Goal: Find contact information: Obtain details needed to contact an individual or organization

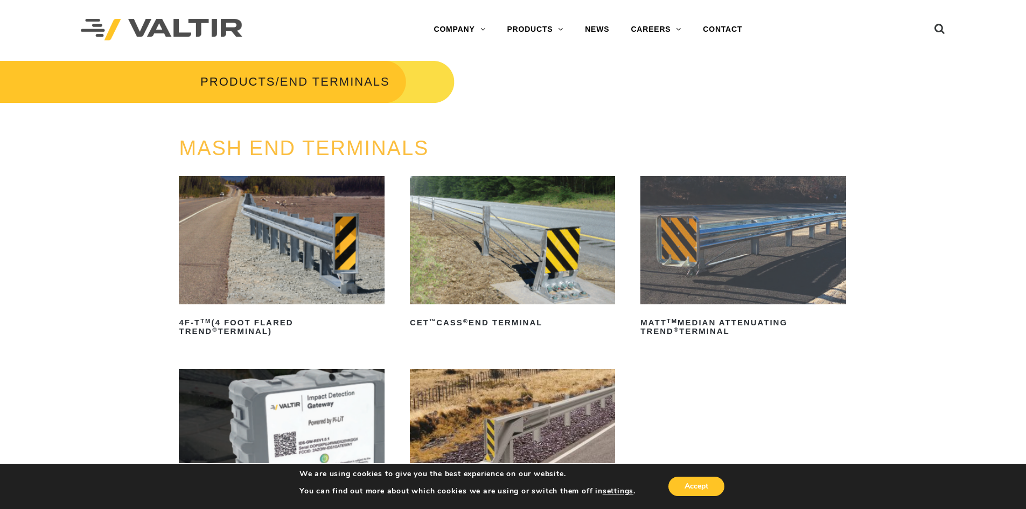
click at [538, 230] on img at bounding box center [512, 240] width 205 height 128
click at [522, 209] on img at bounding box center [512, 240] width 205 height 128
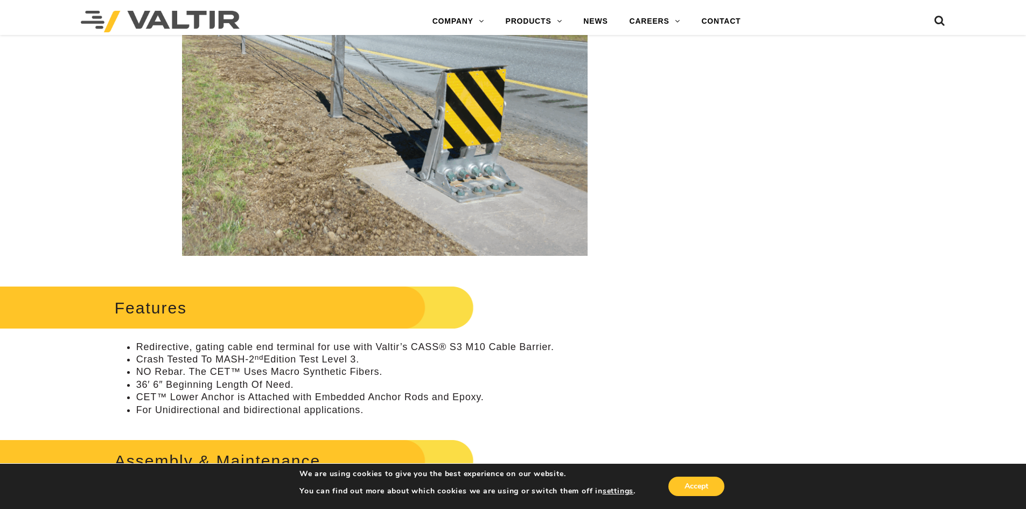
scroll to position [431, 0]
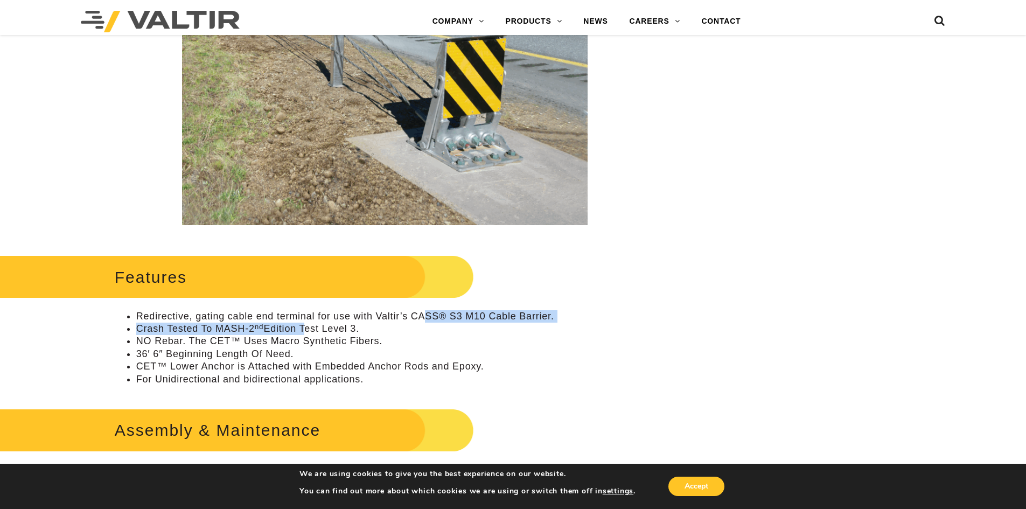
drag, startPoint x: 305, startPoint y: 324, endPoint x: 428, endPoint y: 319, distance: 123.4
click at [428, 319] on ul "Redirective, gating cable end terminal for use with Valtir’s CASS® S3 M10 Cable…" at bounding box center [385, 347] width 540 height 75
click at [444, 322] on li "Redirective, gating cable end terminal for use with Valtir’s CASS® S3 M10 Cable…" at bounding box center [395, 316] width 519 height 12
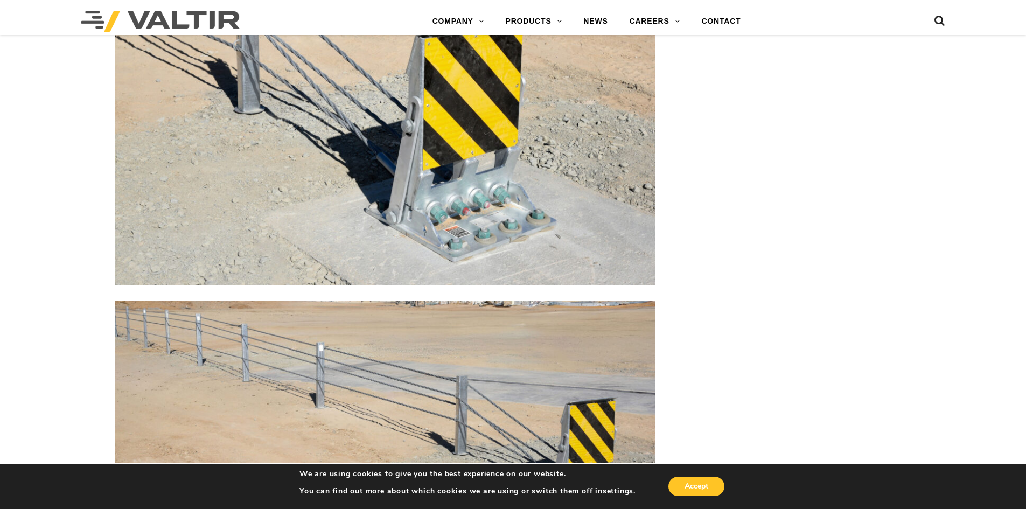
scroll to position [1992, 0]
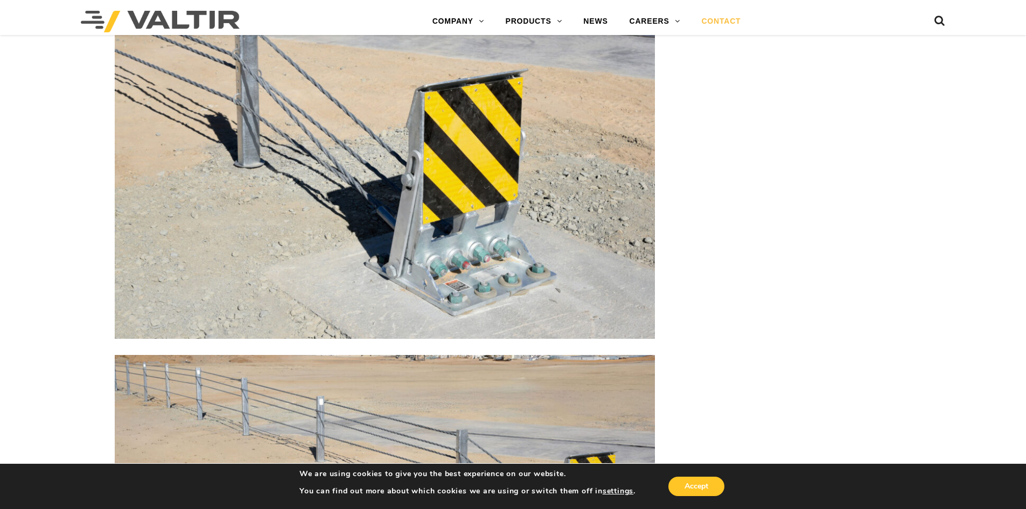
click at [715, 26] on link "CONTACT" at bounding box center [720, 22] width 61 height 22
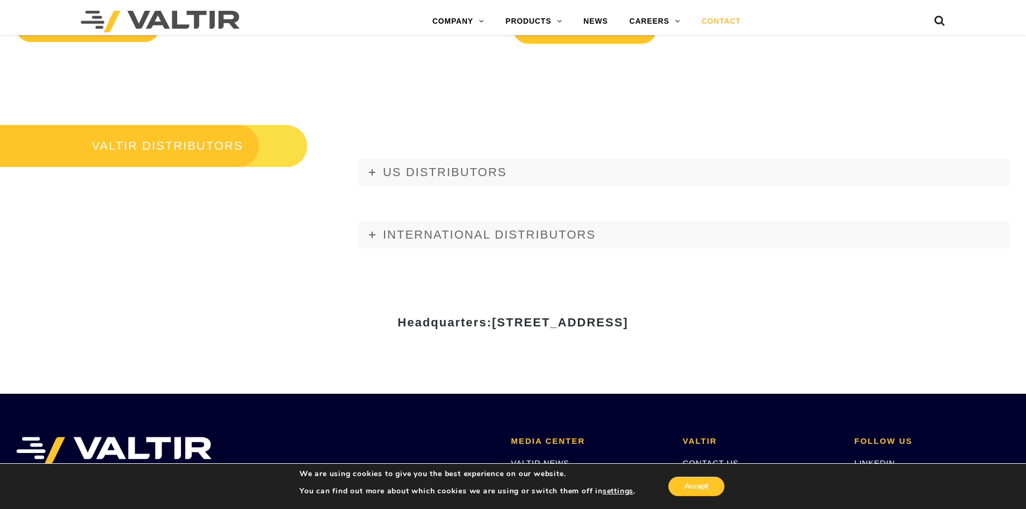
scroll to position [1266, 0]
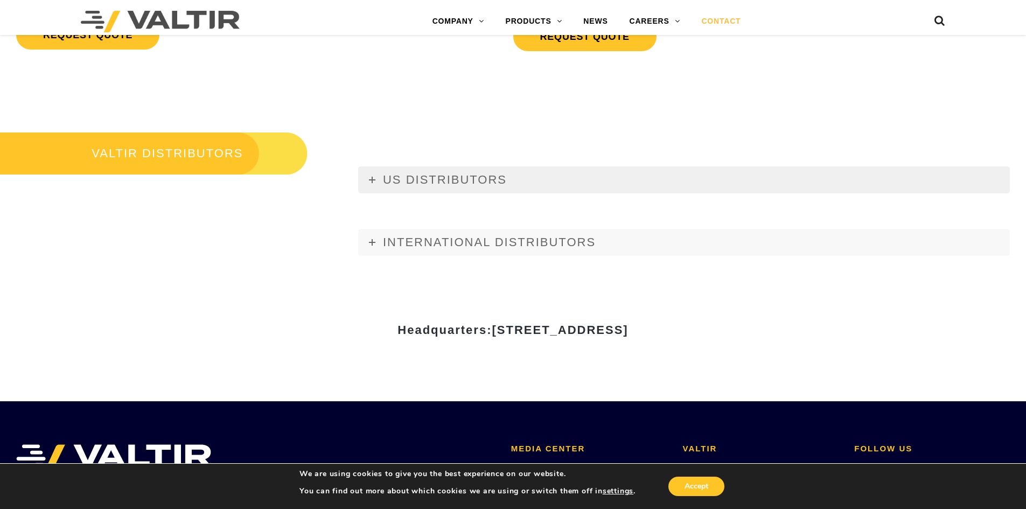
click at [417, 179] on span "US DISTRIBUTORS" at bounding box center [445, 179] width 124 height 13
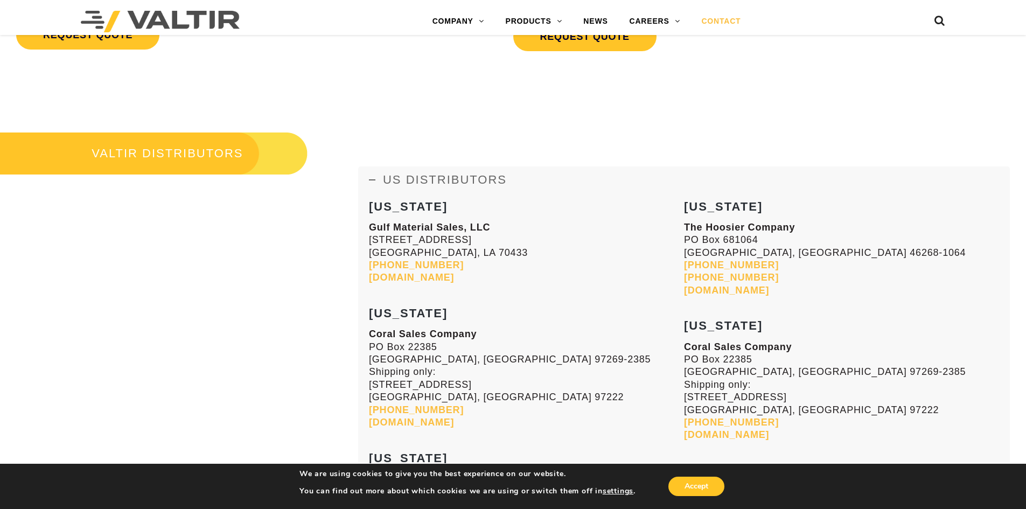
click at [417, 179] on span "US DISTRIBUTORS" at bounding box center [445, 179] width 124 height 13
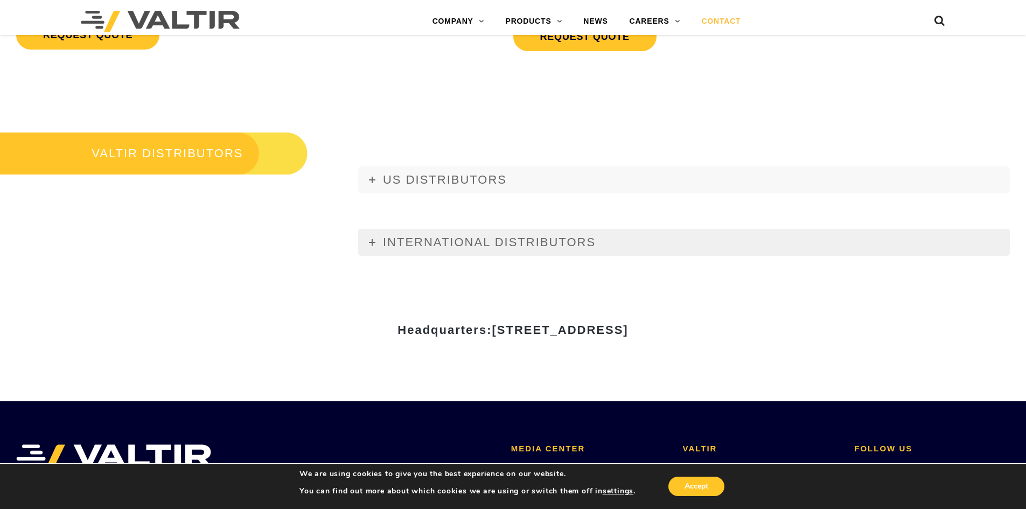
click at [416, 237] on span "INTERNATIONAL DISTRIBUTORS" at bounding box center [489, 241] width 213 height 13
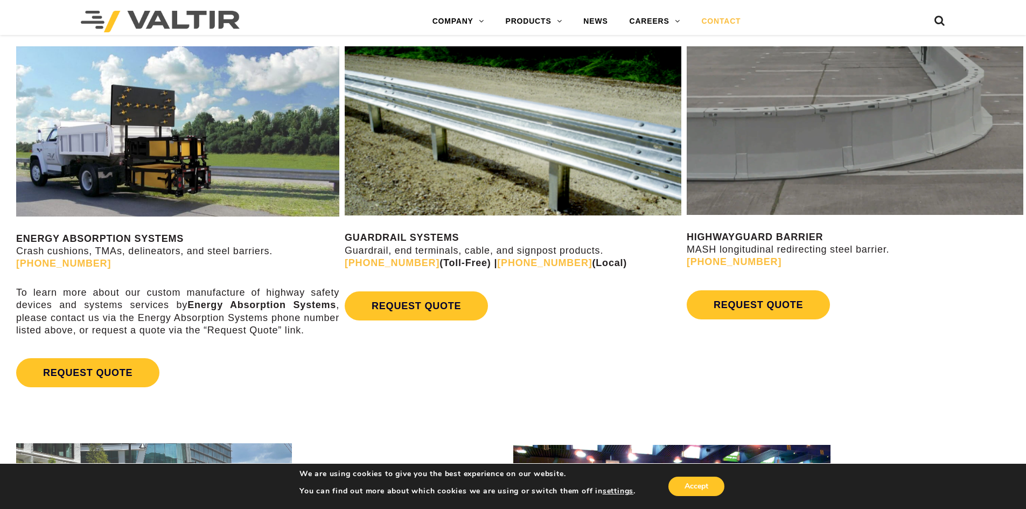
scroll to position [459, 0]
